Goal: Contribute content: Add original content to the website for others to see

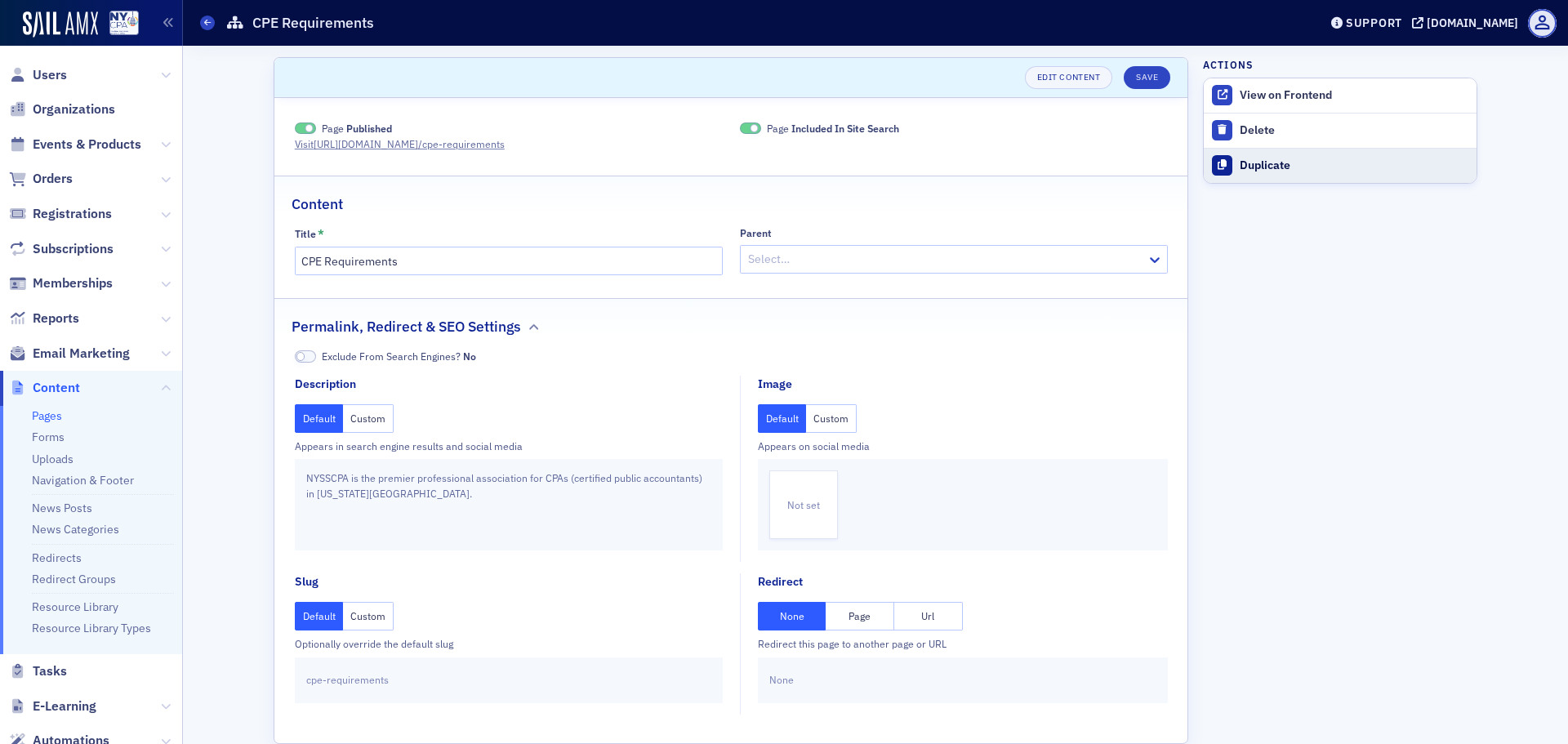
click at [1289, 172] on div "Duplicate" at bounding box center [1353, 165] width 228 height 14
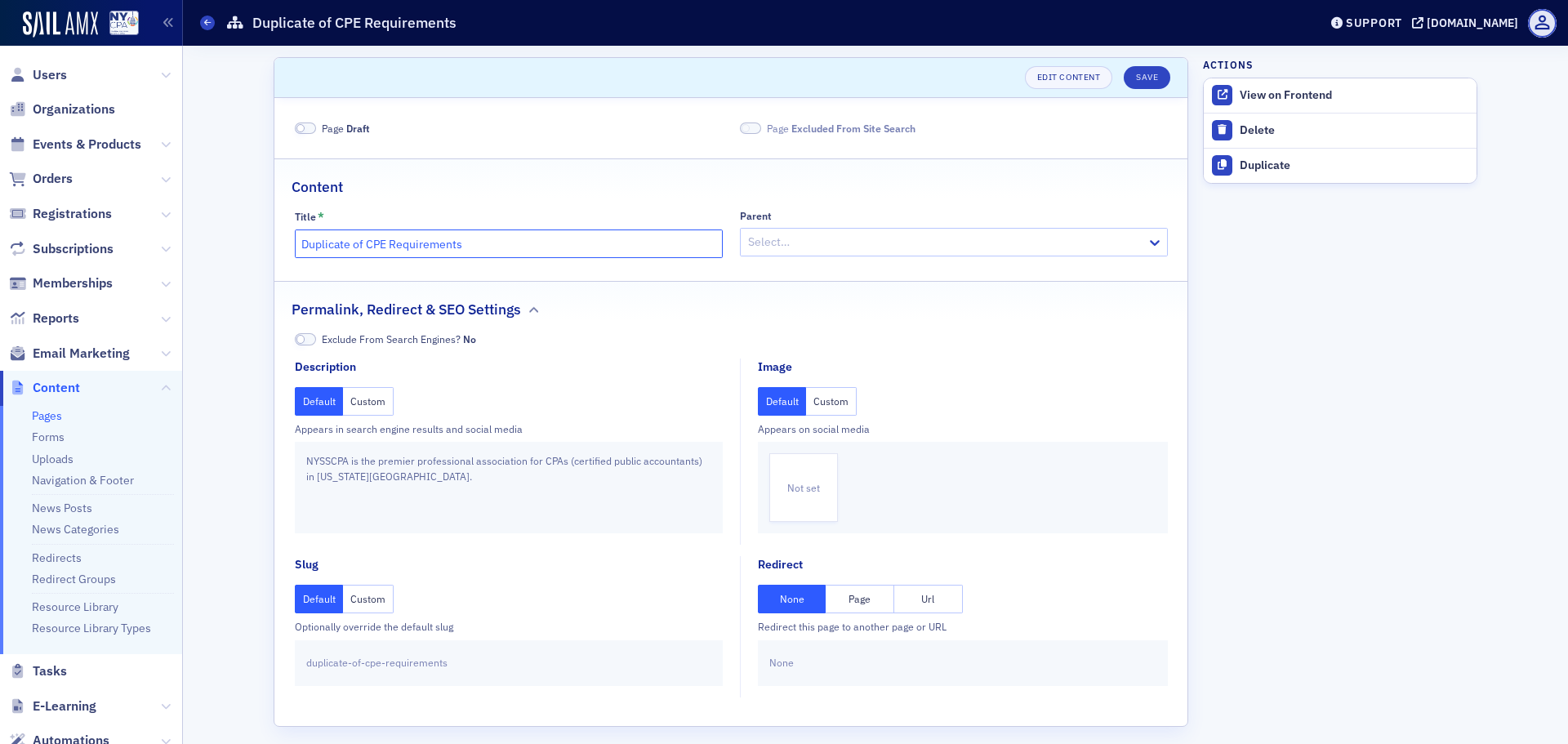
drag, startPoint x: 360, startPoint y: 246, endPoint x: 242, endPoint y: 243, distance: 118.0
click at [242, 243] on div "Scroll to Edit Content Save Page Draft Page Excluded From Site Search Content T…" at bounding box center [875, 400] width 1362 height 710
drag, startPoint x: 508, startPoint y: 243, endPoint x: 389, endPoint y: 251, distance: 119.3
click at [389, 251] on input "FAQs for Webcast CPE Requirements" at bounding box center [509, 244] width 428 height 29
type input "FAQs for Webcast Viewers"
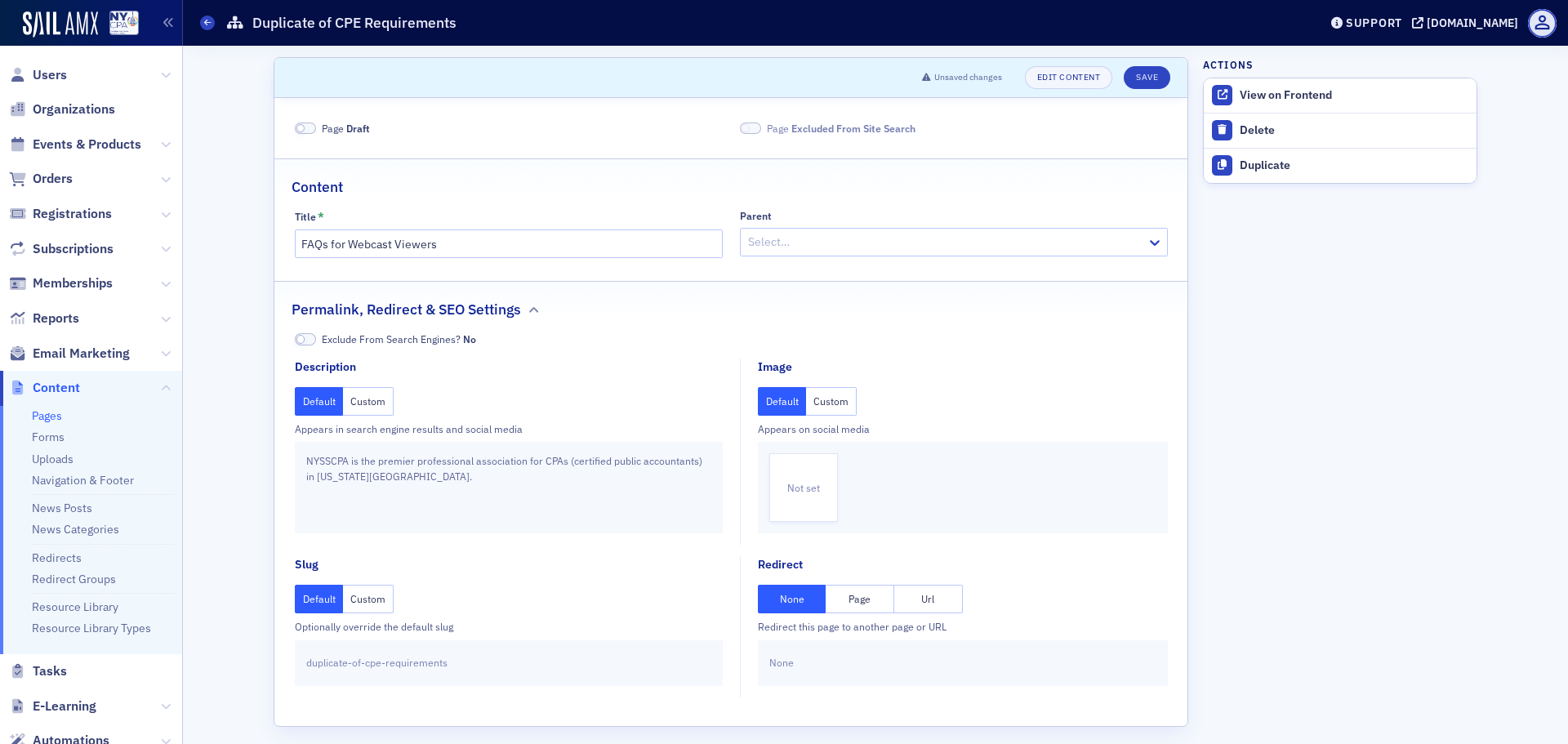
click at [851, 244] on div at bounding box center [946, 242] width 399 height 20
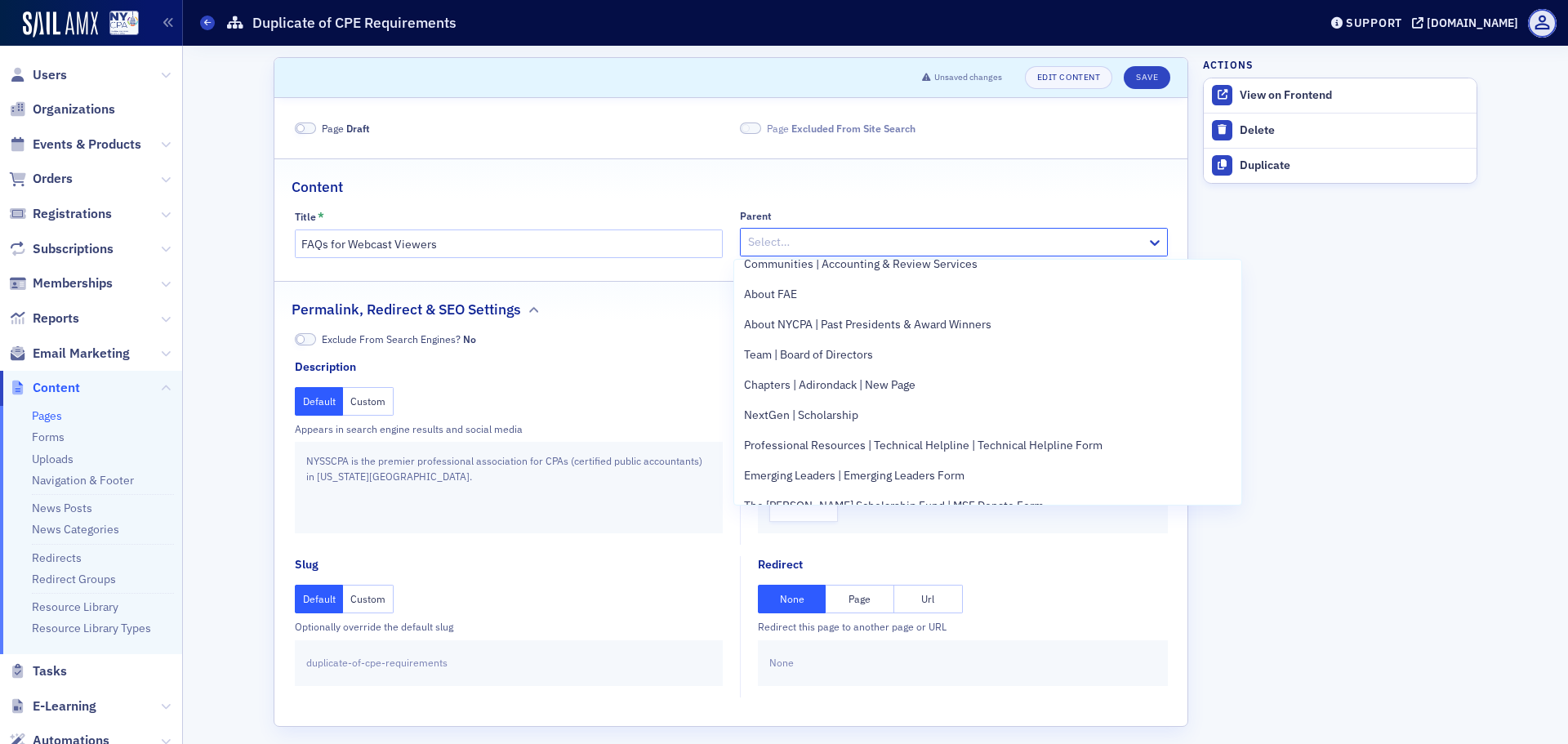
scroll to position [82, 0]
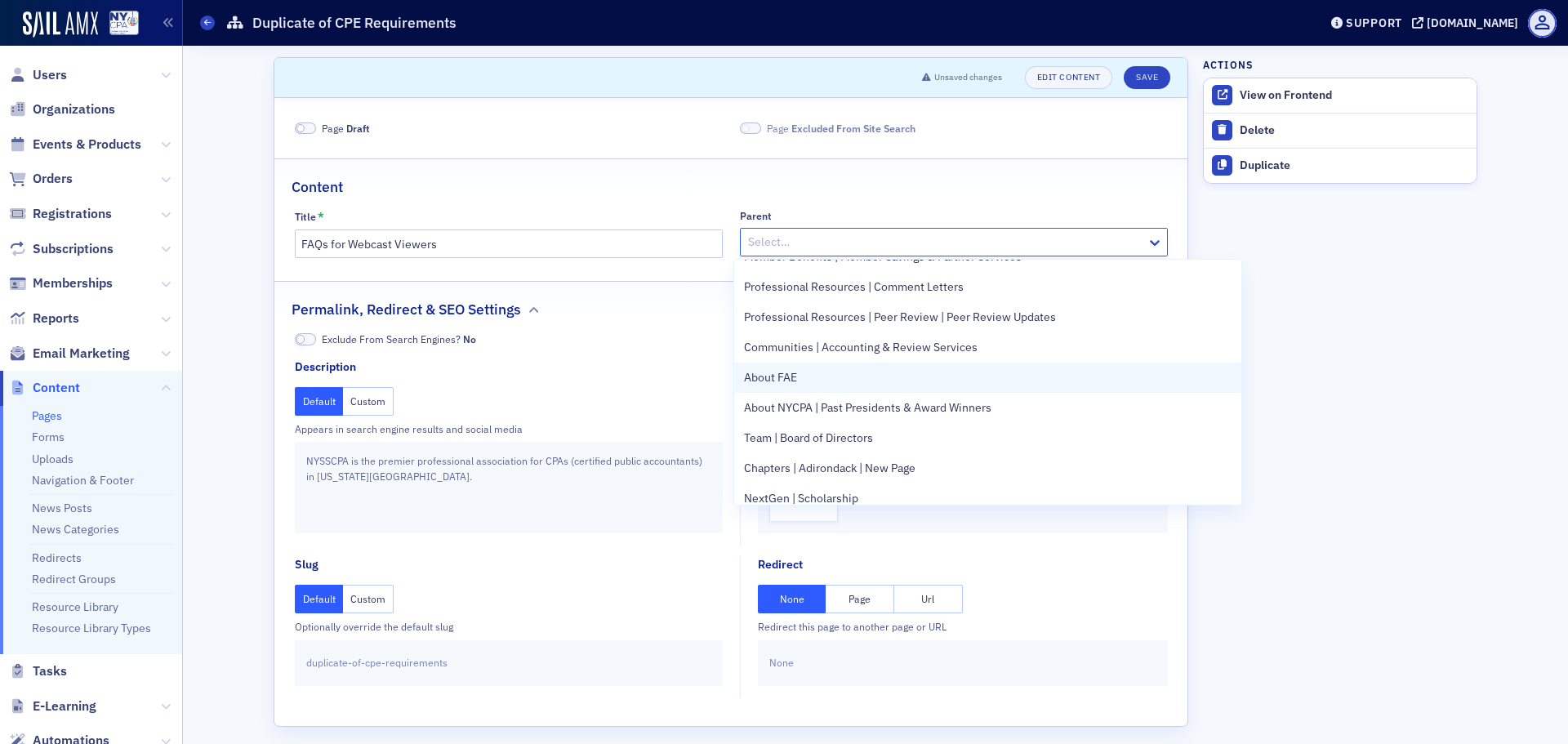
click at [867, 371] on div "About FAE" at bounding box center [987, 378] width 487 height 17
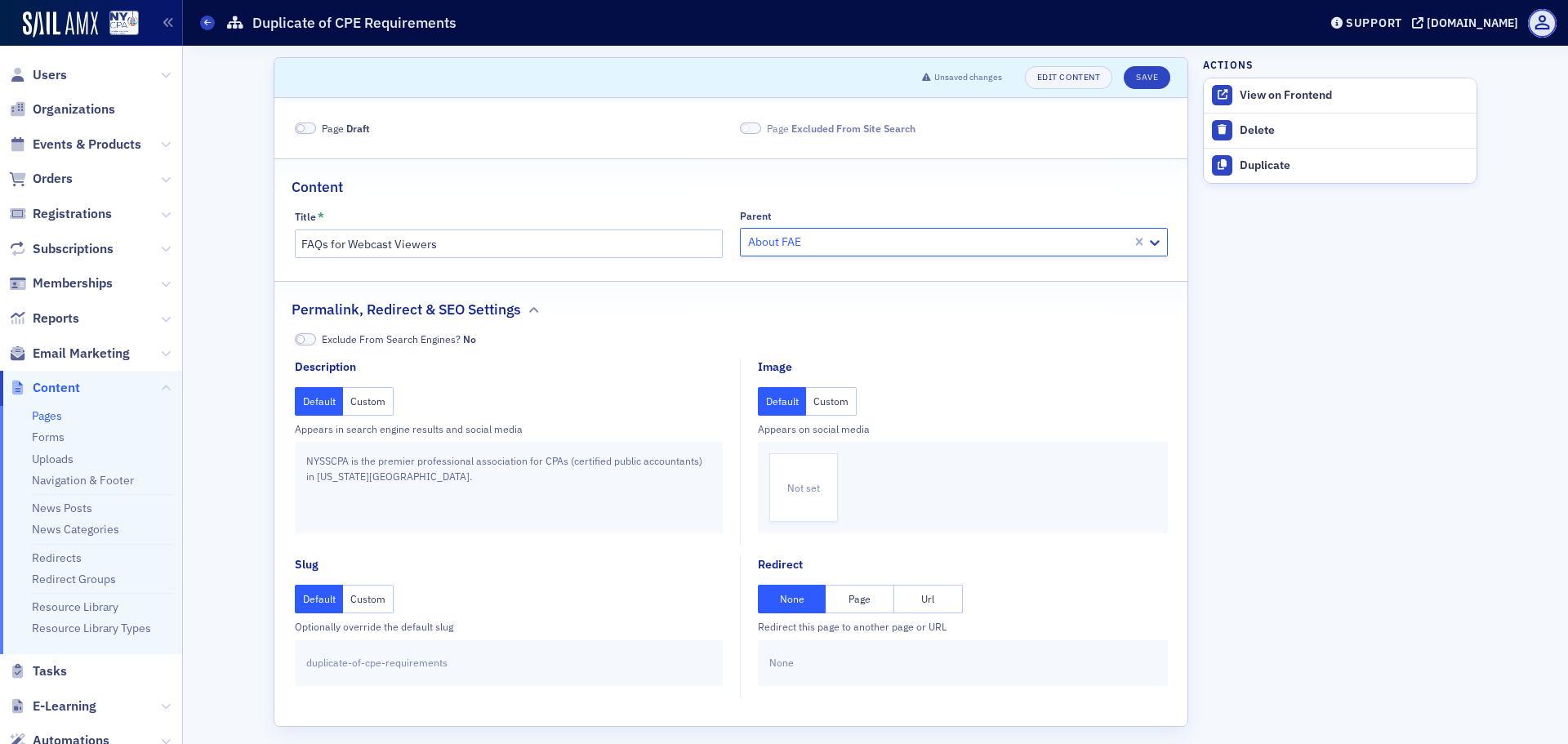
click at [1215, 302] on aside "Actions View on Frontend Delete Duplicate" at bounding box center [1340, 400] width 274 height 710
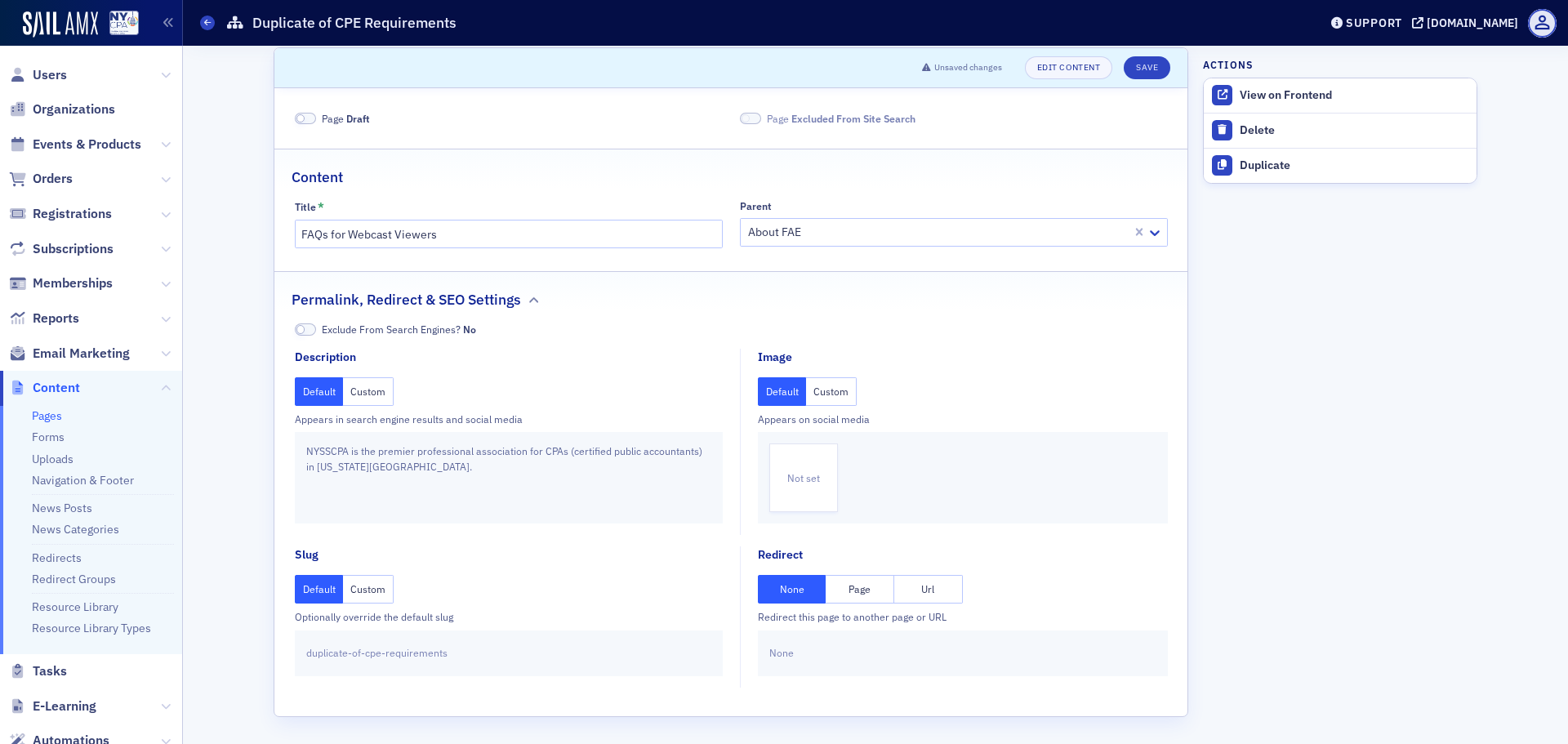
scroll to position [12, 0]
click at [362, 591] on button "Custom" at bounding box center [368, 588] width 51 height 29
click at [351, 239] on input "FAQs for Webcast Viewers" at bounding box center [509, 232] width 428 height 29
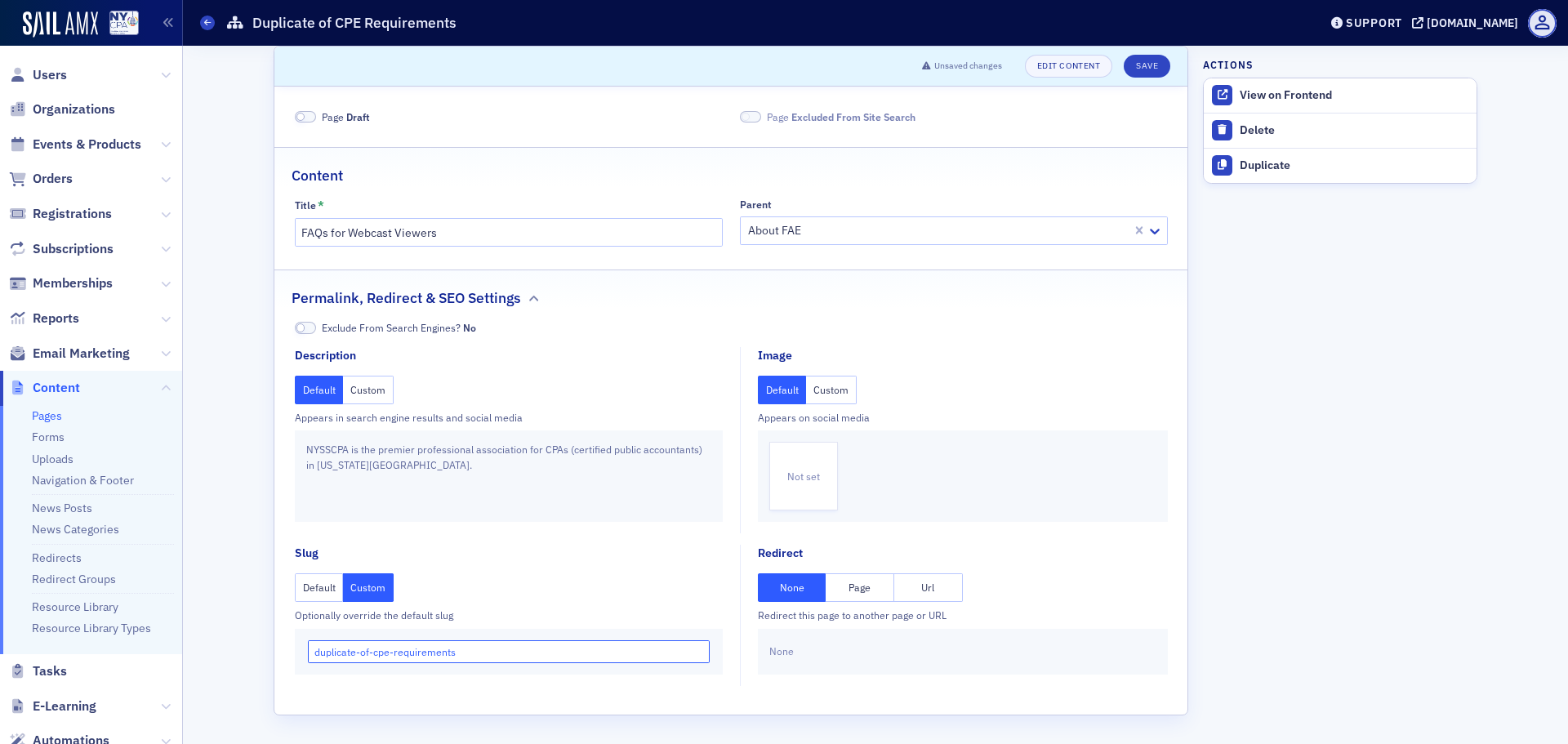
click at [389, 650] on input "duplicate-of-cpe-requirements" at bounding box center [510, 652] width 403 height 23
paste input "FAQs for Webcast Viewer"
click at [310, 652] on input "FAQs for Webcast Viewers" at bounding box center [510, 652] width 403 height 23
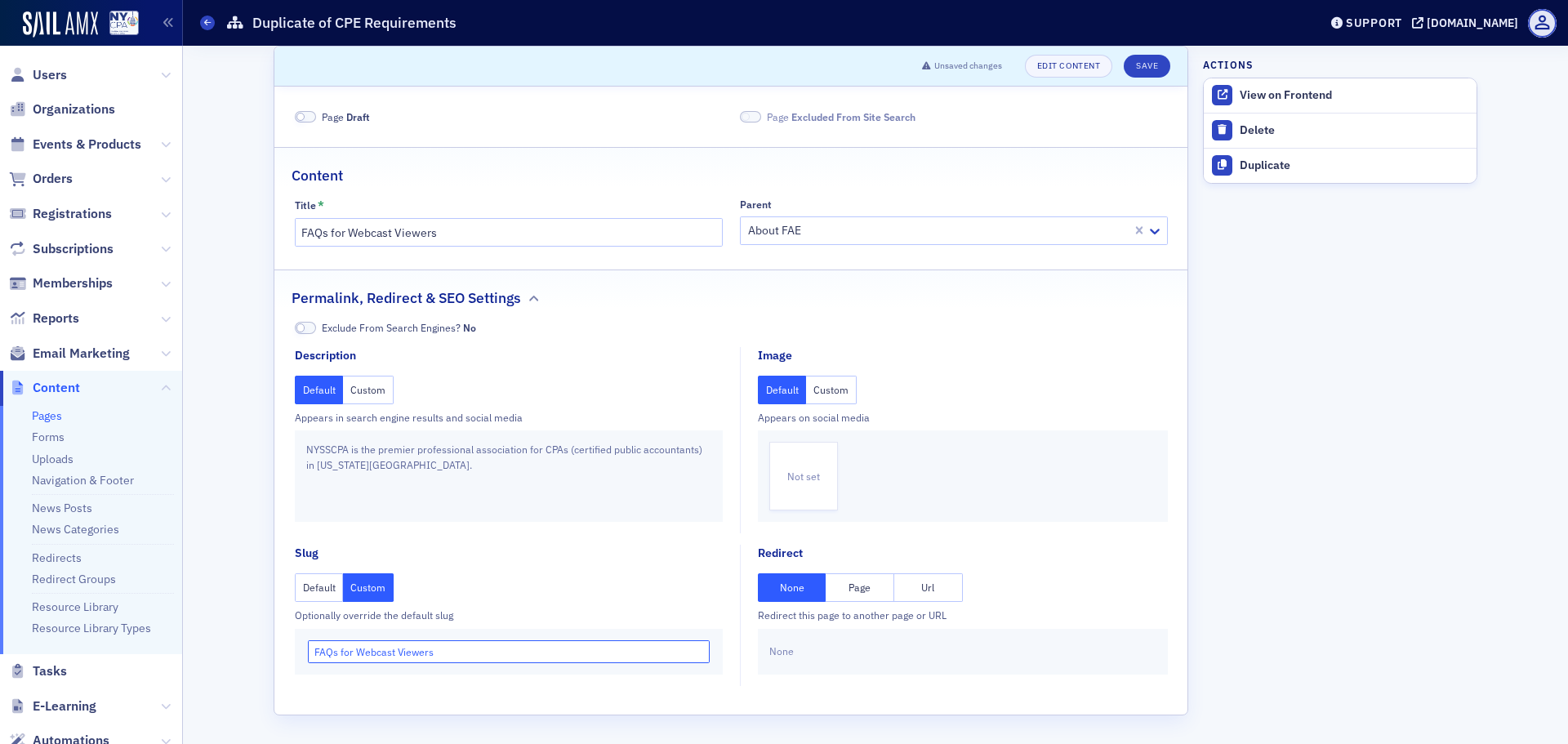
click at [334, 652] on input "FAQs for Webcast Viewers" at bounding box center [510, 652] width 403 height 23
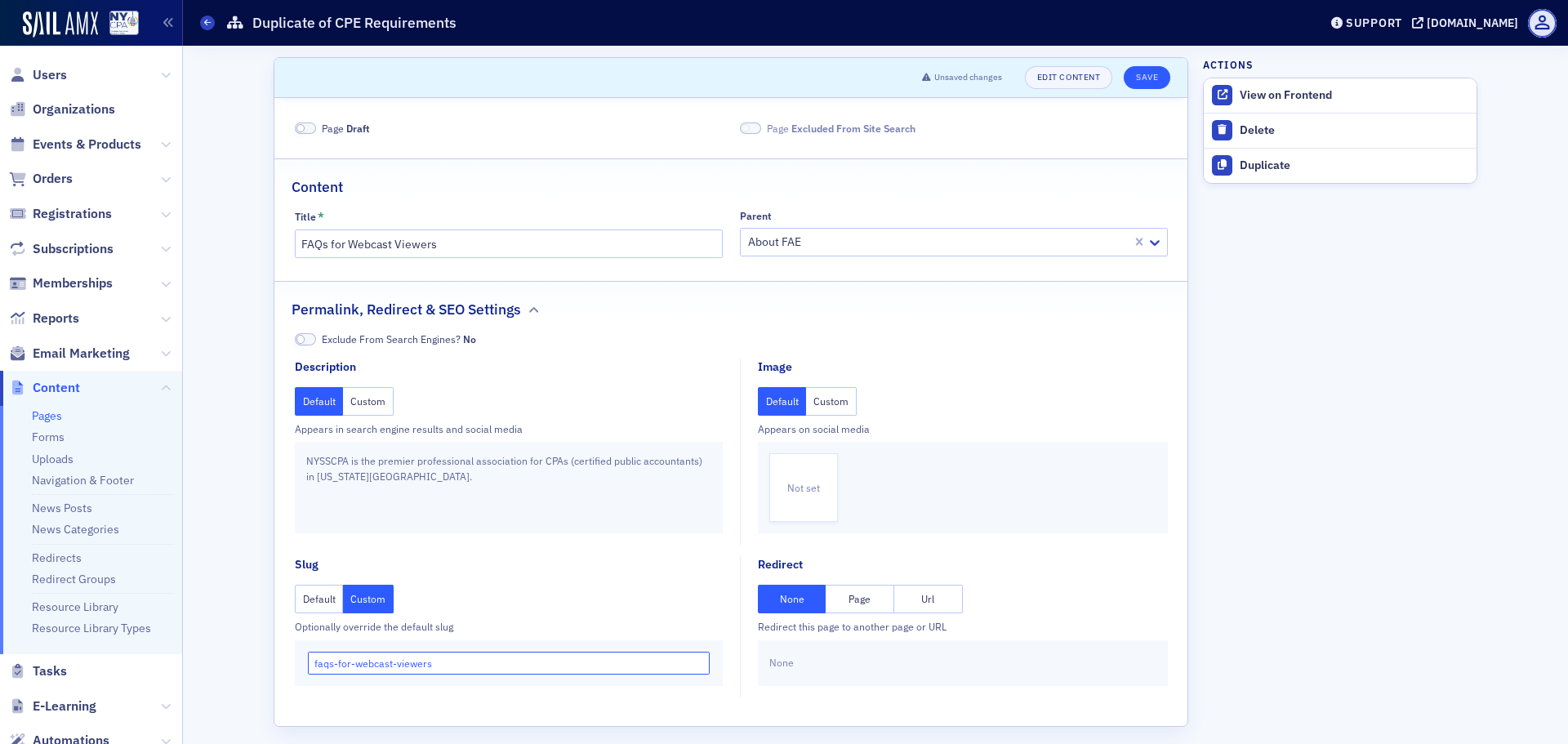
type input "faqs-for-webcast-viewers"
click at [1145, 80] on button "Save" at bounding box center [1147, 78] width 46 height 23
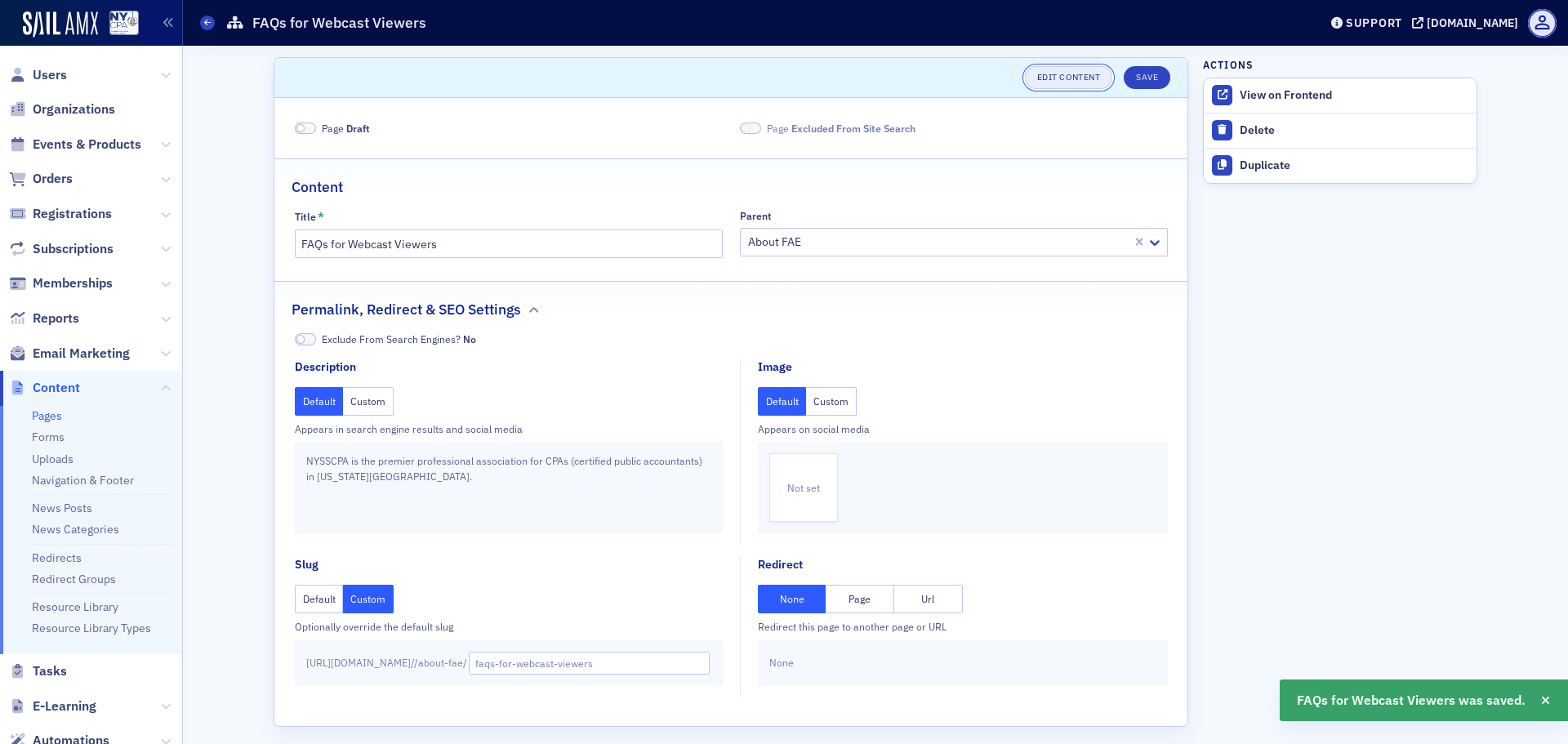
click at [1064, 71] on link "Edit Content" at bounding box center [1068, 78] width 88 height 23
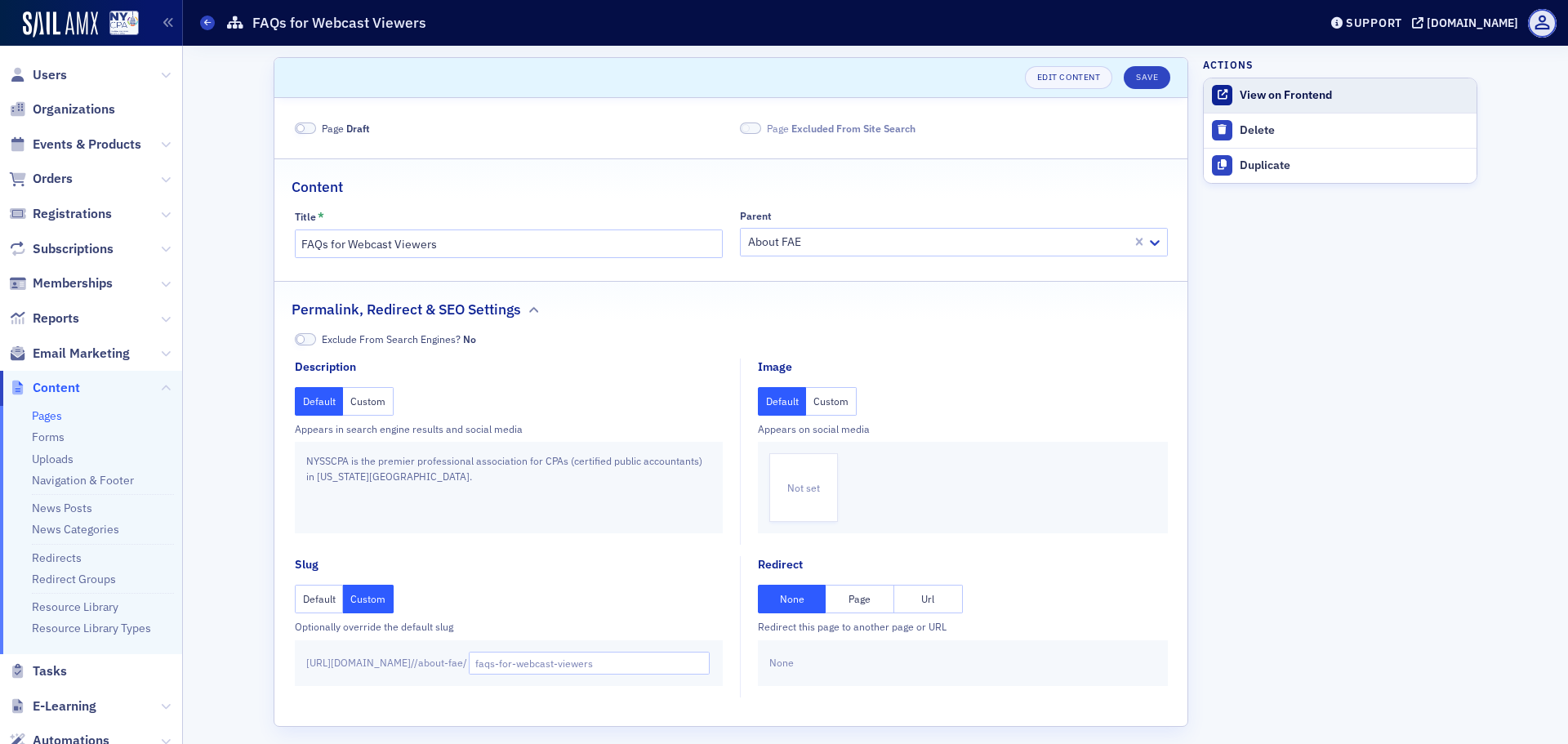
click at [1281, 93] on div "View on Frontend" at bounding box center [1353, 95] width 228 height 14
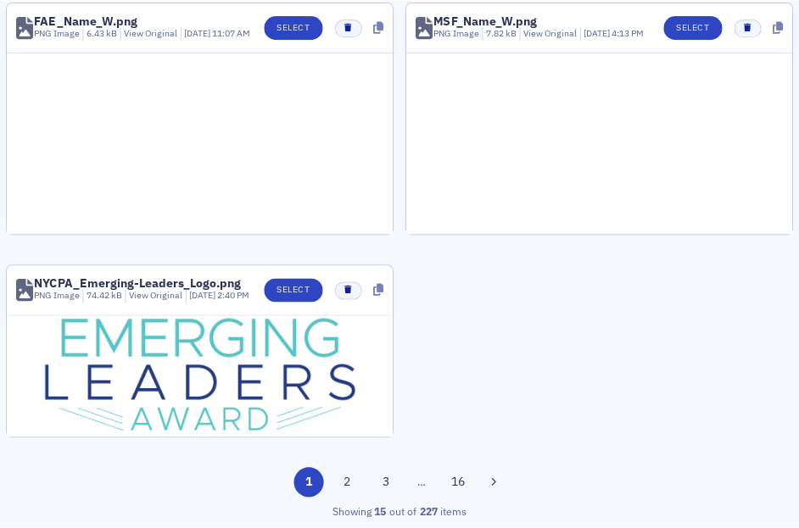
scroll to position [1997, 0]
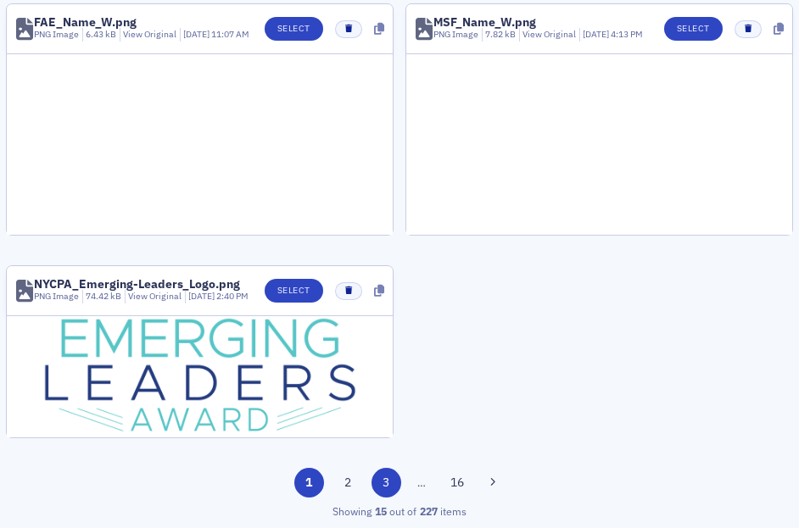
click at [387, 481] on button "3" at bounding box center [386, 483] width 30 height 30
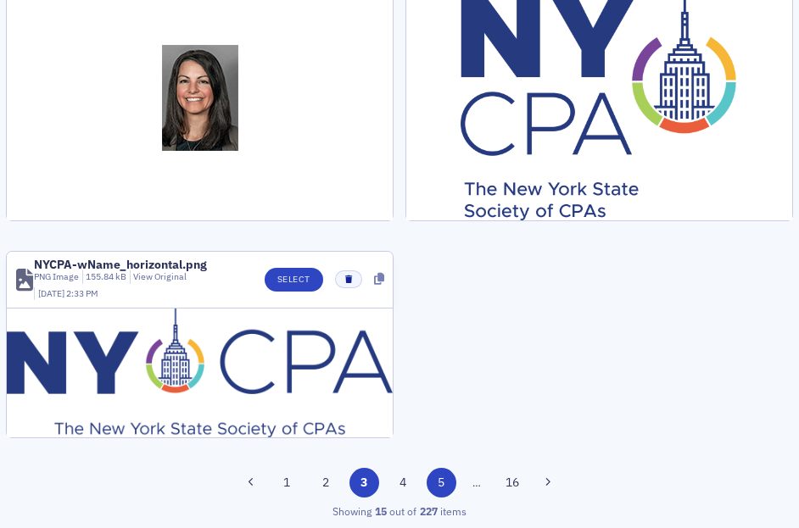
click at [431, 487] on button "5" at bounding box center [441, 483] width 30 height 30
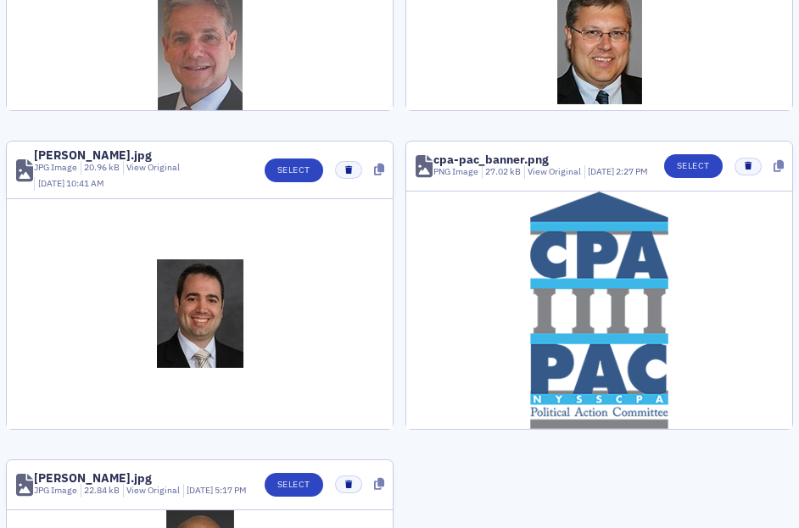
scroll to position [1528, 0]
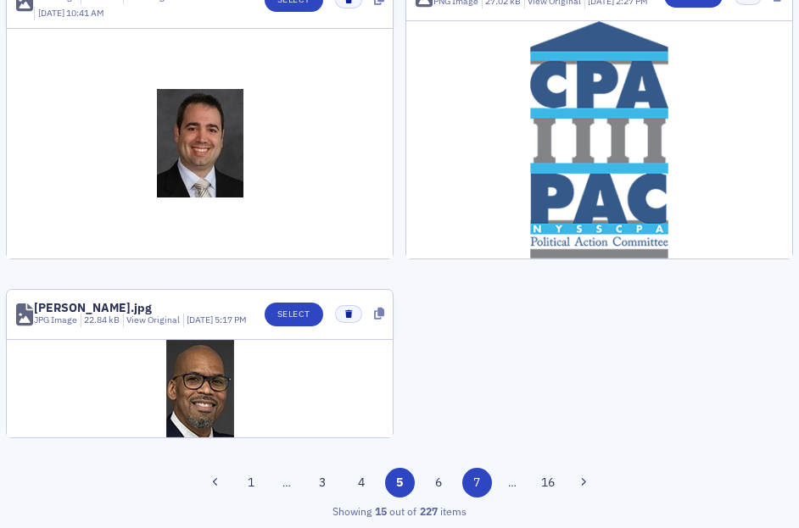
click at [462, 488] on button "7" at bounding box center [477, 483] width 30 height 30
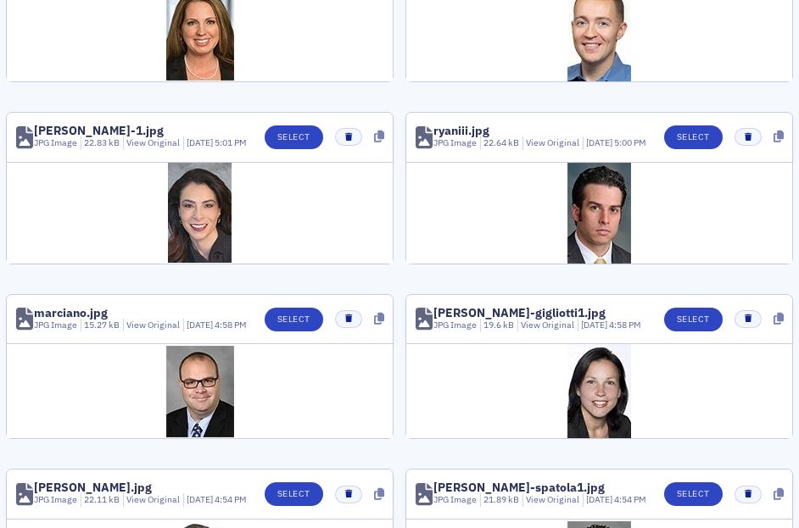
scroll to position [1131, 0]
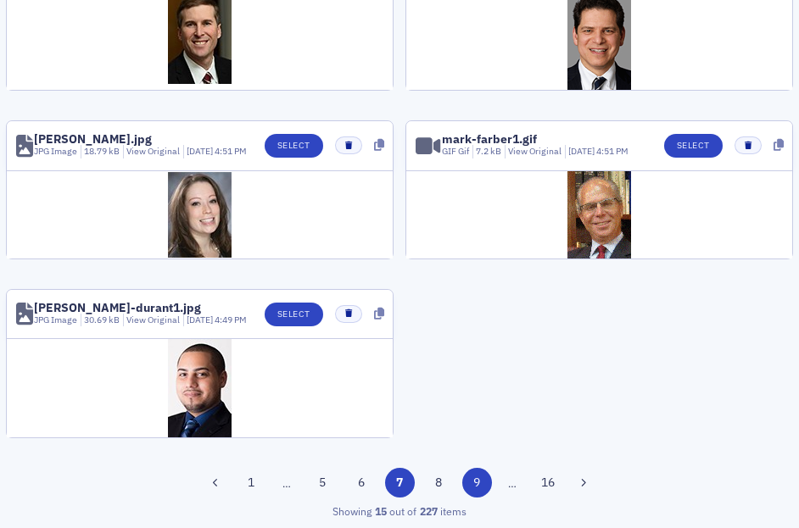
click at [470, 479] on button "9" at bounding box center [477, 483] width 30 height 30
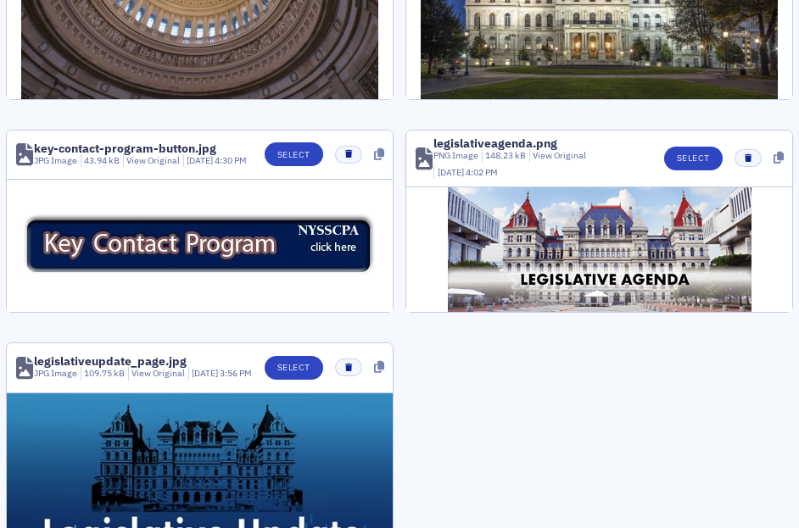
scroll to position [1938, 0]
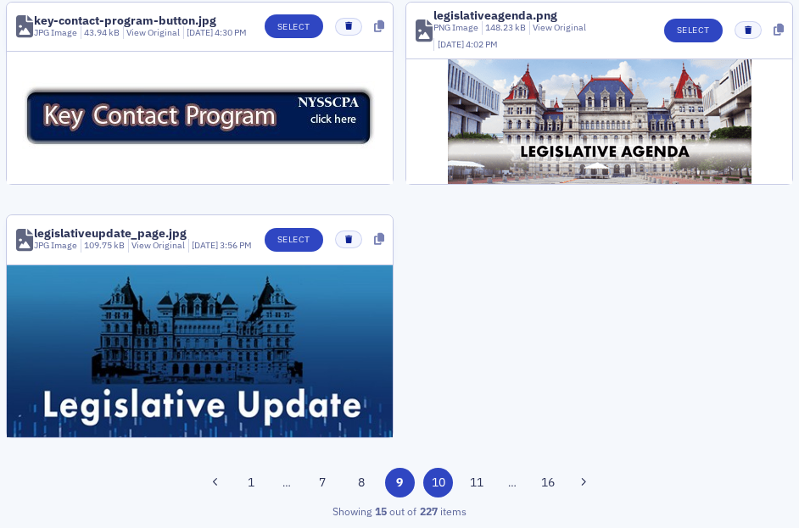
click at [427, 477] on button "10" at bounding box center [438, 483] width 30 height 30
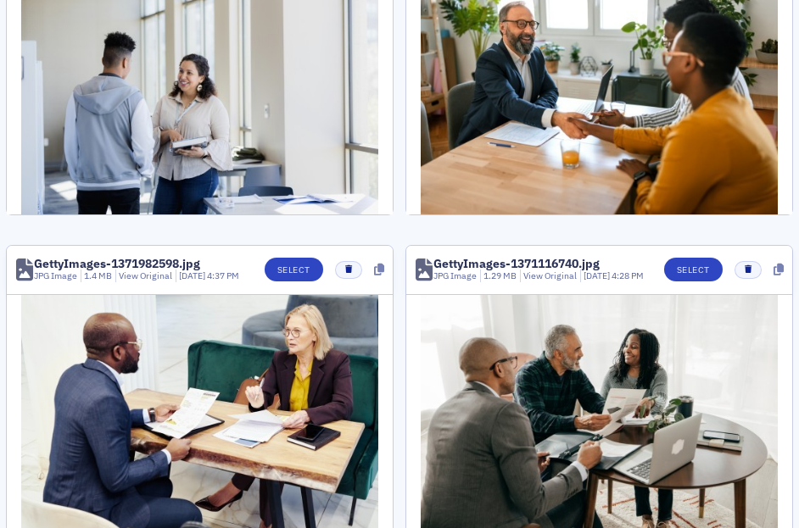
scroll to position [1926, 0]
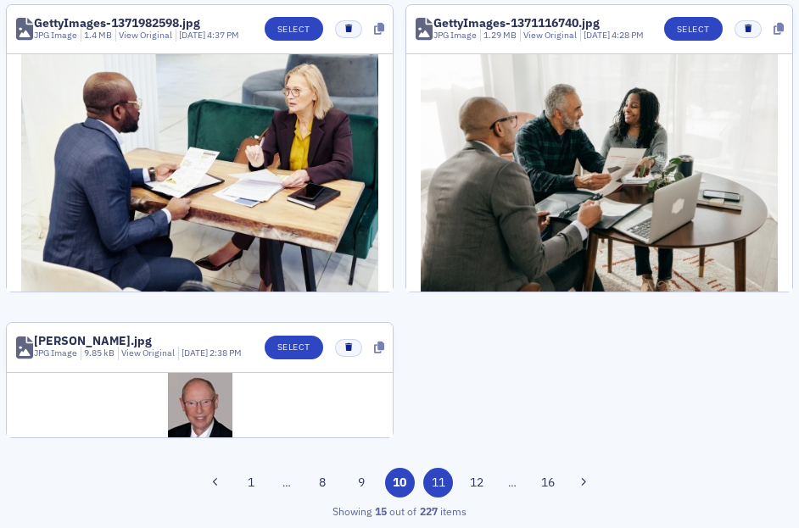
click at [428, 471] on button "11" at bounding box center [438, 483] width 30 height 30
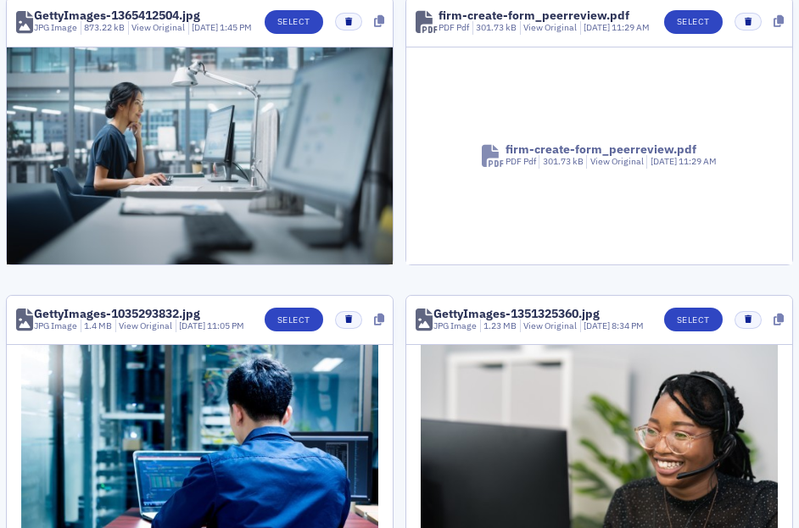
scroll to position [170, 0]
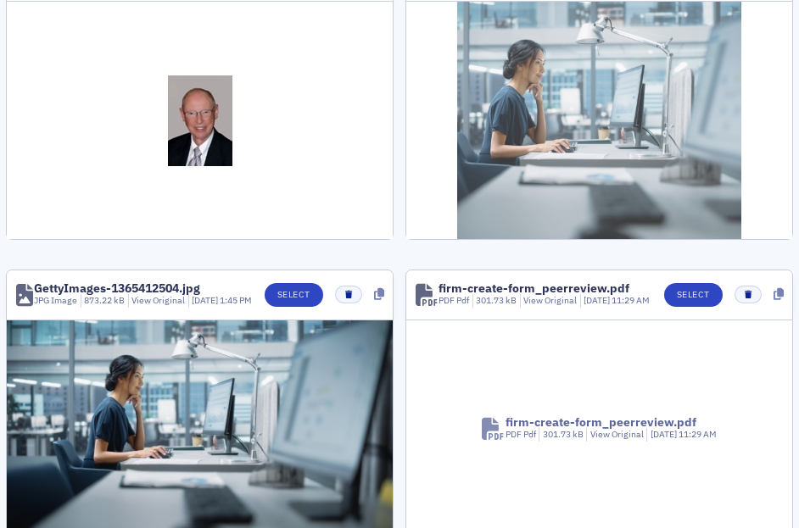
click at [519, 127] on img at bounding box center [599, 120] width 284 height 237
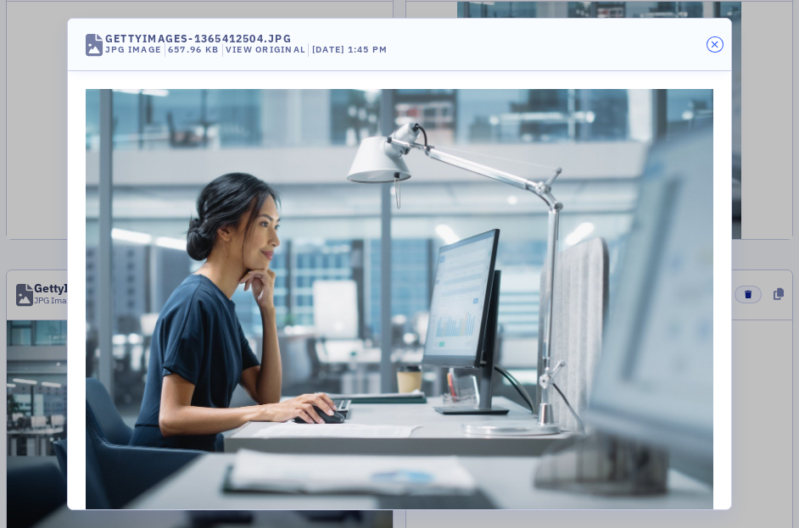
click at [711, 42] on icon "button" at bounding box center [714, 45] width 8 height 10
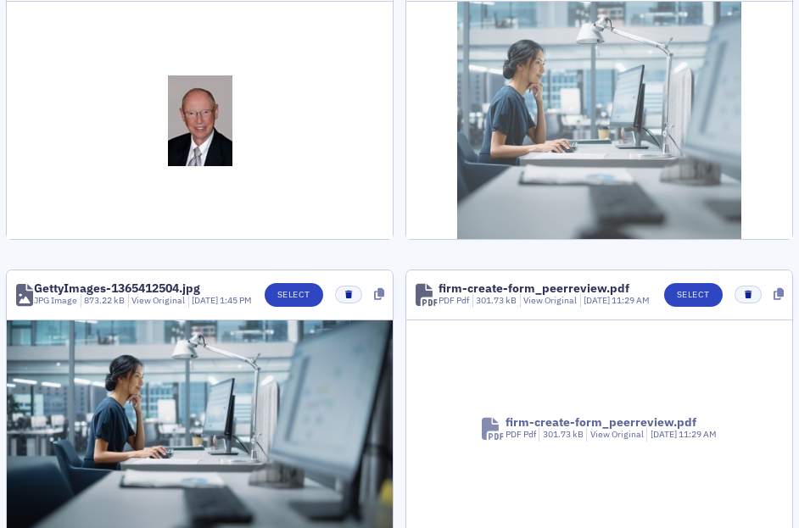
scroll to position [0, 0]
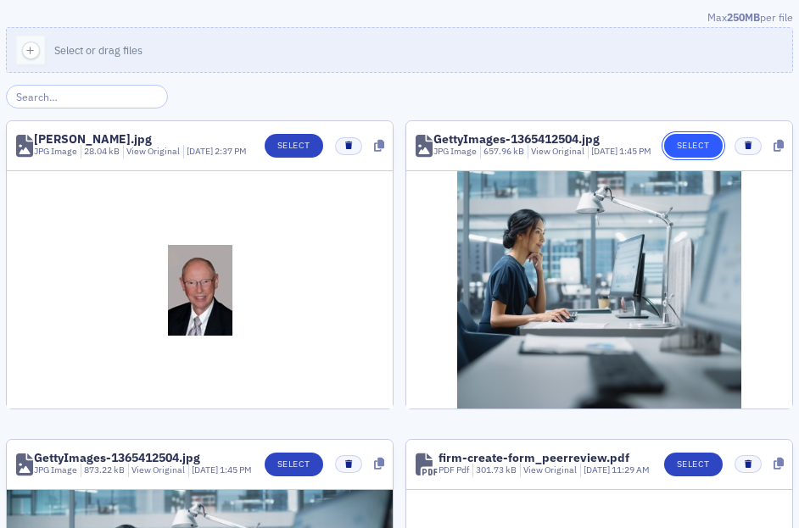
click at [684, 144] on button "Select" at bounding box center [693, 146] width 58 height 24
